Goal: Task Accomplishment & Management: Use online tool/utility

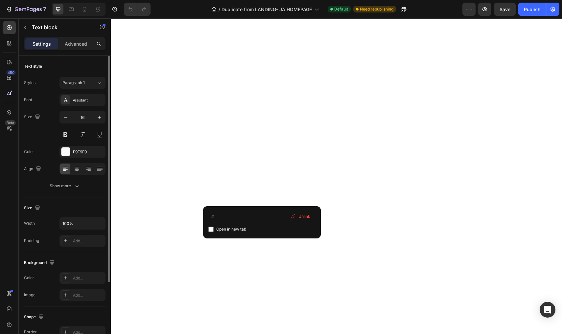
click at [84, 52] on div "Settings Advanced" at bounding box center [65, 46] width 92 height 19
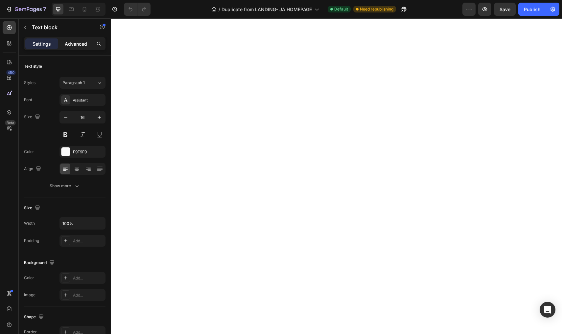
click at [83, 48] on div "Advanced" at bounding box center [76, 43] width 33 height 11
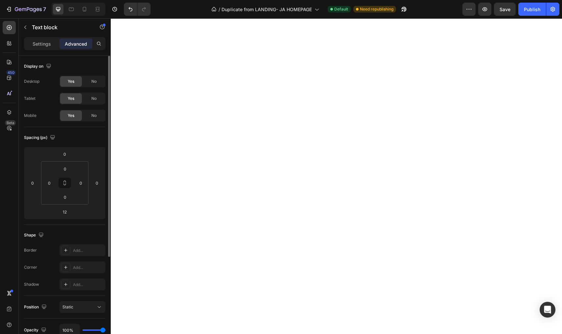
click at [49, 49] on div "Settings Advanced" at bounding box center [65, 43] width 82 height 13
click at [47, 44] on p "Settings" at bounding box center [42, 43] width 18 height 7
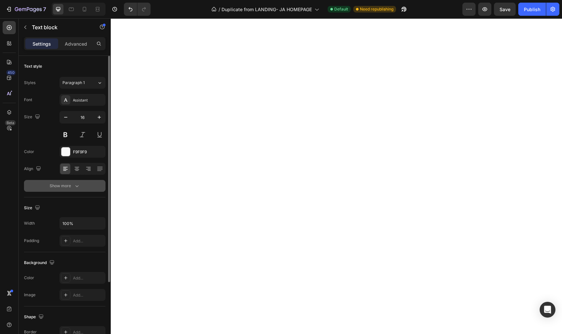
click at [73, 187] on div "Show more" at bounding box center [65, 186] width 31 height 7
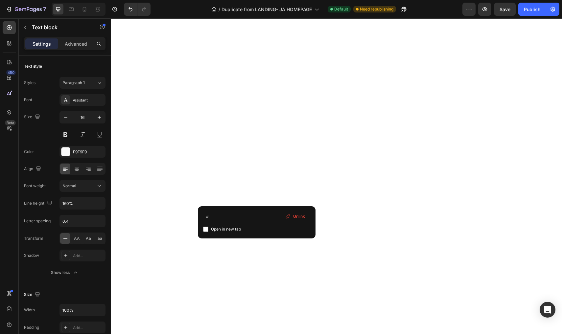
click at [296, 216] on span "Unlink" at bounding box center [299, 217] width 12 height 6
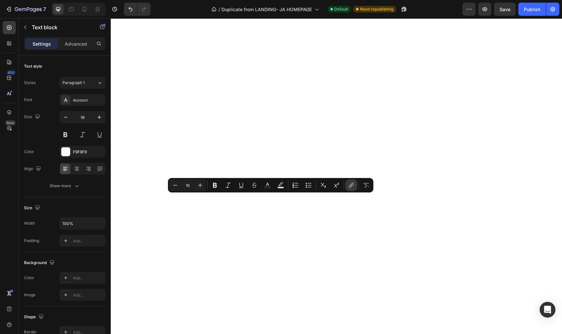
click at [350, 184] on icon "Editor contextual toolbar" at bounding box center [351, 185] width 7 height 7
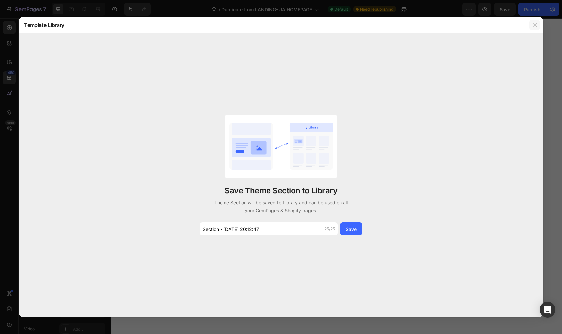
click at [532, 25] on icon "button" at bounding box center [534, 24] width 5 height 5
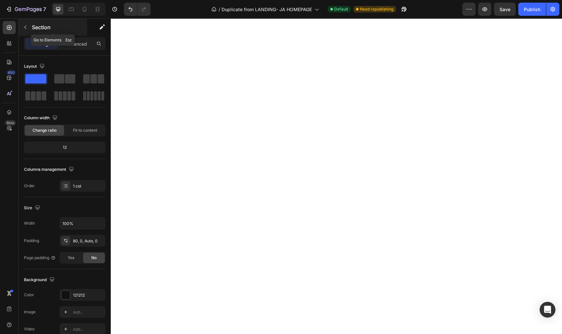
click at [28, 24] on button "button" at bounding box center [25, 27] width 11 height 11
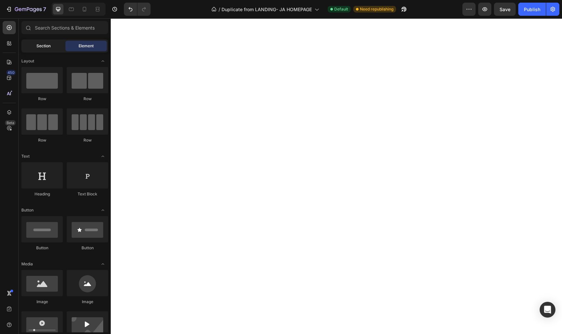
click at [30, 45] on div "Section" at bounding box center [43, 46] width 41 height 11
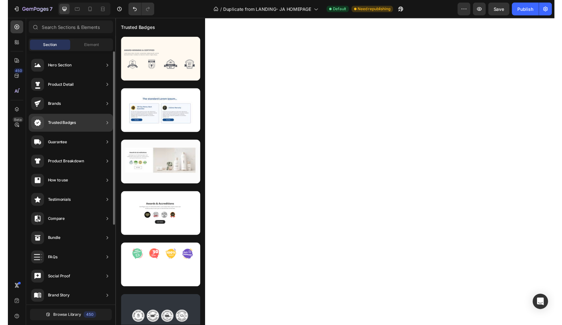
scroll to position [121, 0]
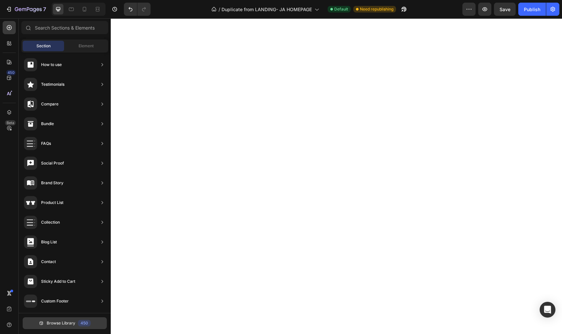
click at [64, 321] on span "Browse Library" at bounding box center [61, 324] width 29 height 6
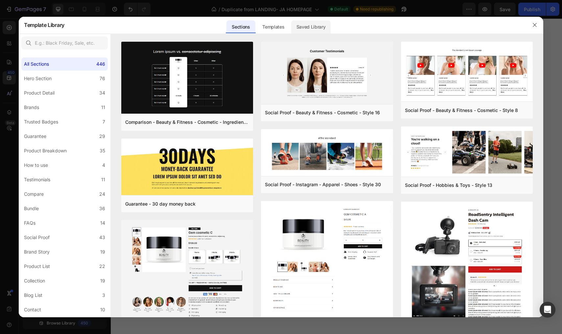
click at [305, 29] on div "Saved Library" at bounding box center [311, 26] width 40 height 13
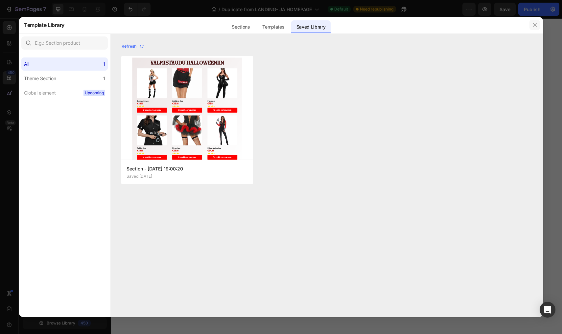
click at [533, 20] on button "button" at bounding box center [535, 25] width 11 height 11
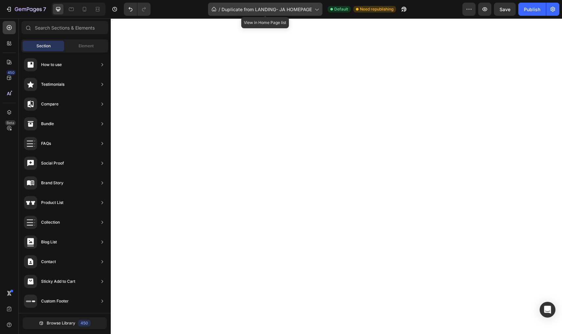
click at [251, 11] on span "Duplicate from LANDING- JA HOMEPAGE" at bounding box center [267, 9] width 90 height 7
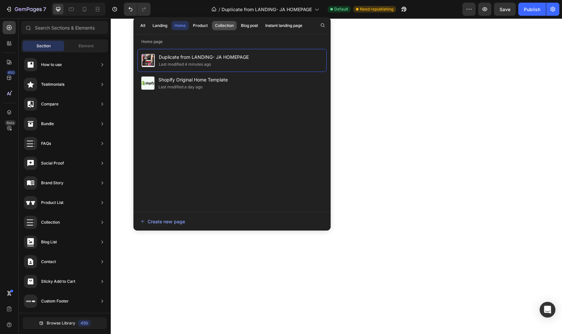
click at [222, 25] on div "Collection" at bounding box center [224, 26] width 19 height 6
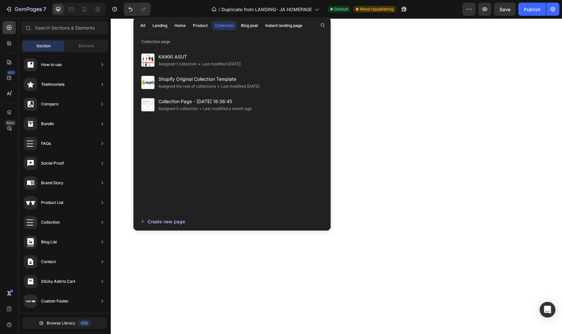
click at [166, 224] on div "Create new page" at bounding box center [162, 221] width 45 height 7
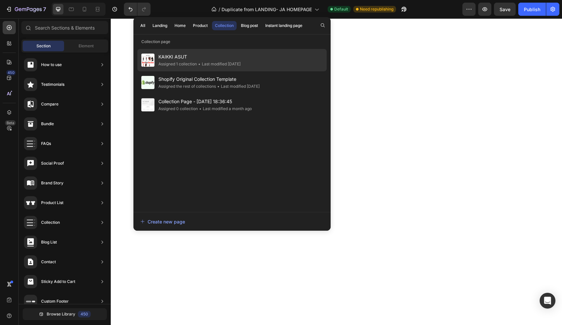
click at [184, 60] on span "KAIKKI ASUT" at bounding box center [200, 57] width 82 height 8
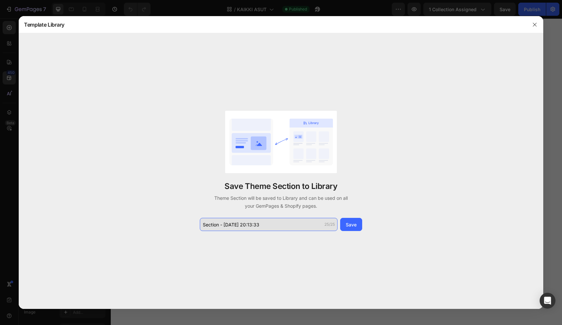
click at [234, 225] on input "Section - Sep 28 20:13:33" at bounding box center [269, 224] width 138 height 13
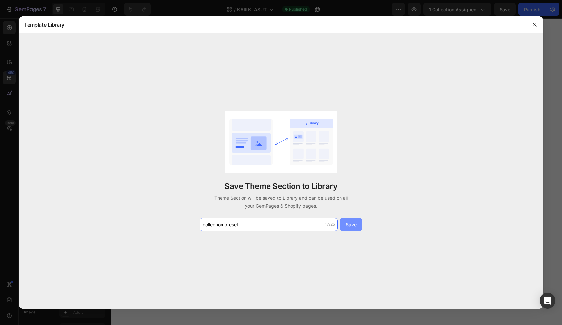
type input "collection preset"
click at [357, 221] on button "Save" at bounding box center [351, 224] width 22 height 13
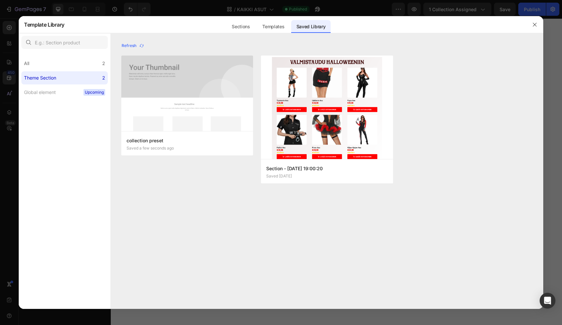
click at [354, 9] on div at bounding box center [281, 162] width 562 height 325
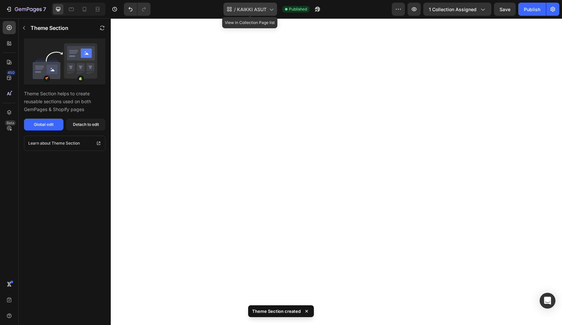
click at [267, 10] on div "/ KAIKKI ASUT" at bounding box center [251, 9] width 54 height 13
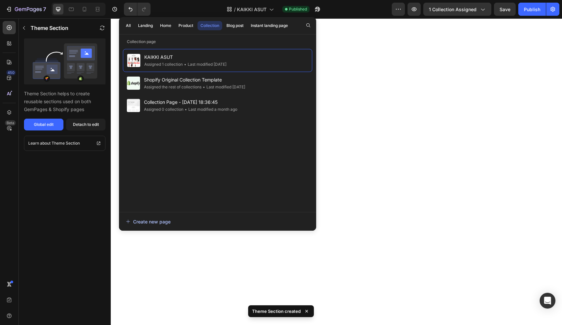
click at [150, 222] on div "Create new page" at bounding box center [148, 221] width 45 height 7
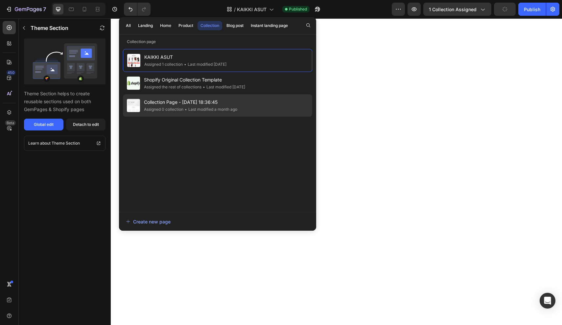
click at [180, 108] on div "Assigned 0 collection" at bounding box center [163, 109] width 39 height 7
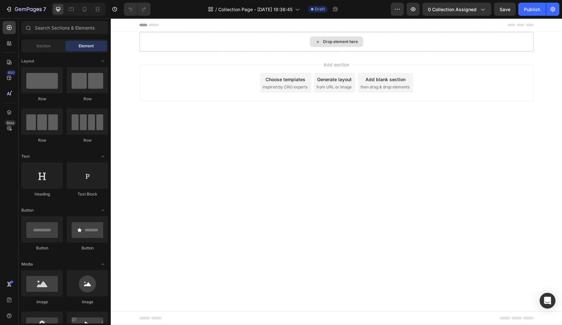
click at [262, 46] on div "Drop element here" at bounding box center [336, 42] width 395 height 20
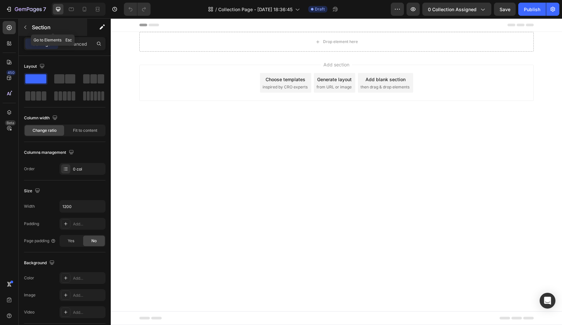
click at [28, 30] on button "button" at bounding box center [25, 27] width 11 height 11
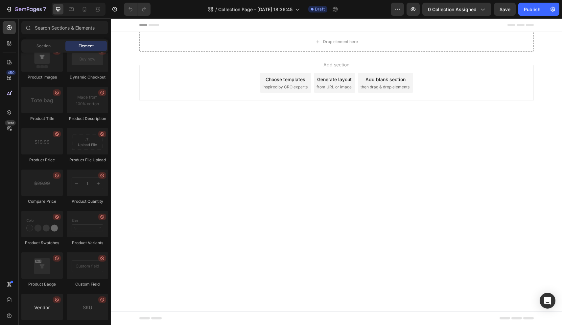
scroll to position [1148, 0]
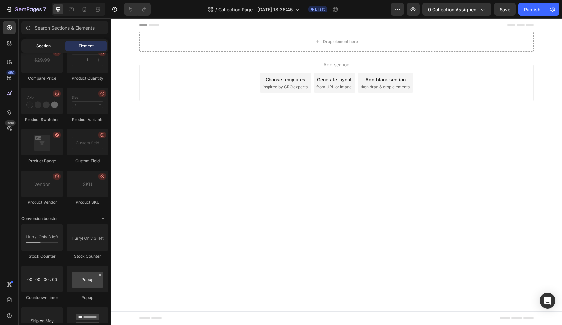
click at [44, 43] on span "Section" at bounding box center [44, 46] width 14 height 6
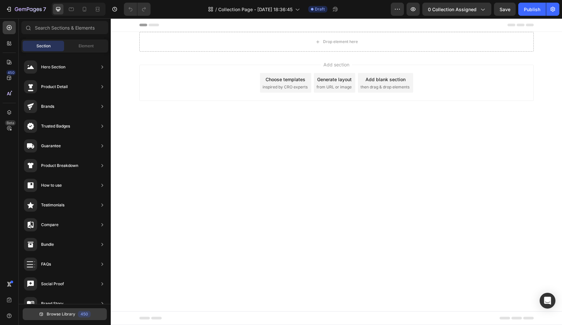
click at [66, 312] on span "Browse Library" at bounding box center [61, 314] width 29 height 6
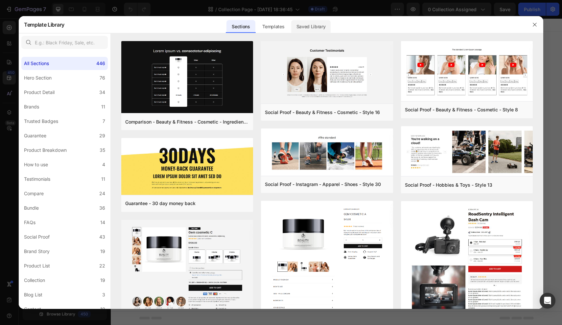
click at [317, 25] on div "Saved Library" at bounding box center [311, 26] width 40 height 13
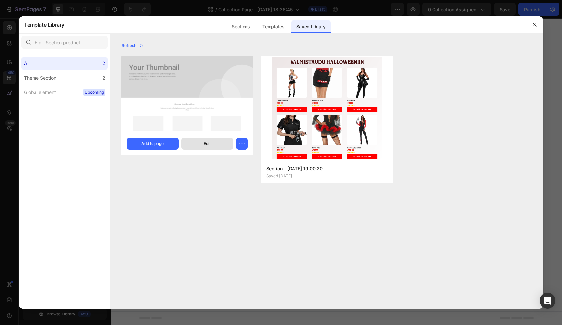
click at [202, 139] on button "Edit" at bounding box center [208, 144] width 52 height 12
click at [148, 143] on div "Add to page" at bounding box center [152, 144] width 22 height 6
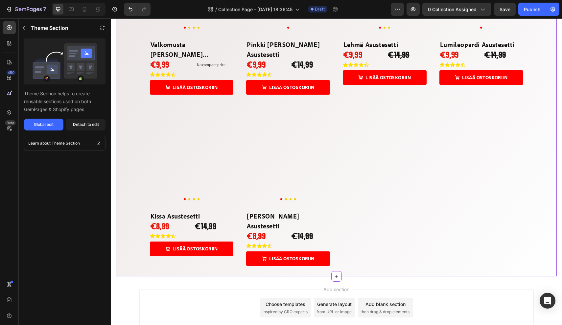
scroll to position [149, 0]
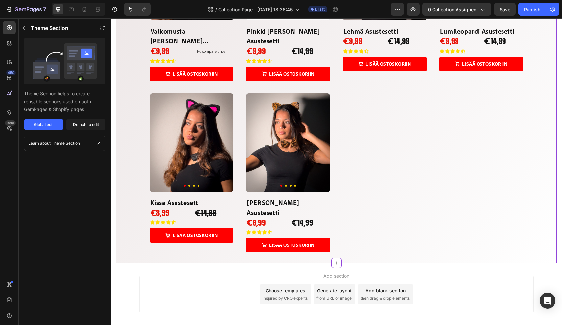
click at [410, 133] on div "Product Images valkomusta leopardi asustesetti Product Title €9,99 Product Pric…" at bounding box center [337, 85] width 374 height 334
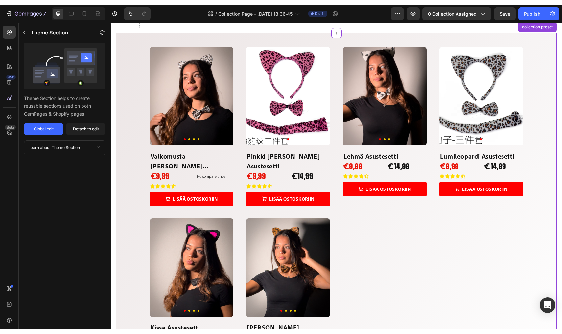
scroll to position [28, 0]
